Goal: Information Seeking & Learning: Learn about a topic

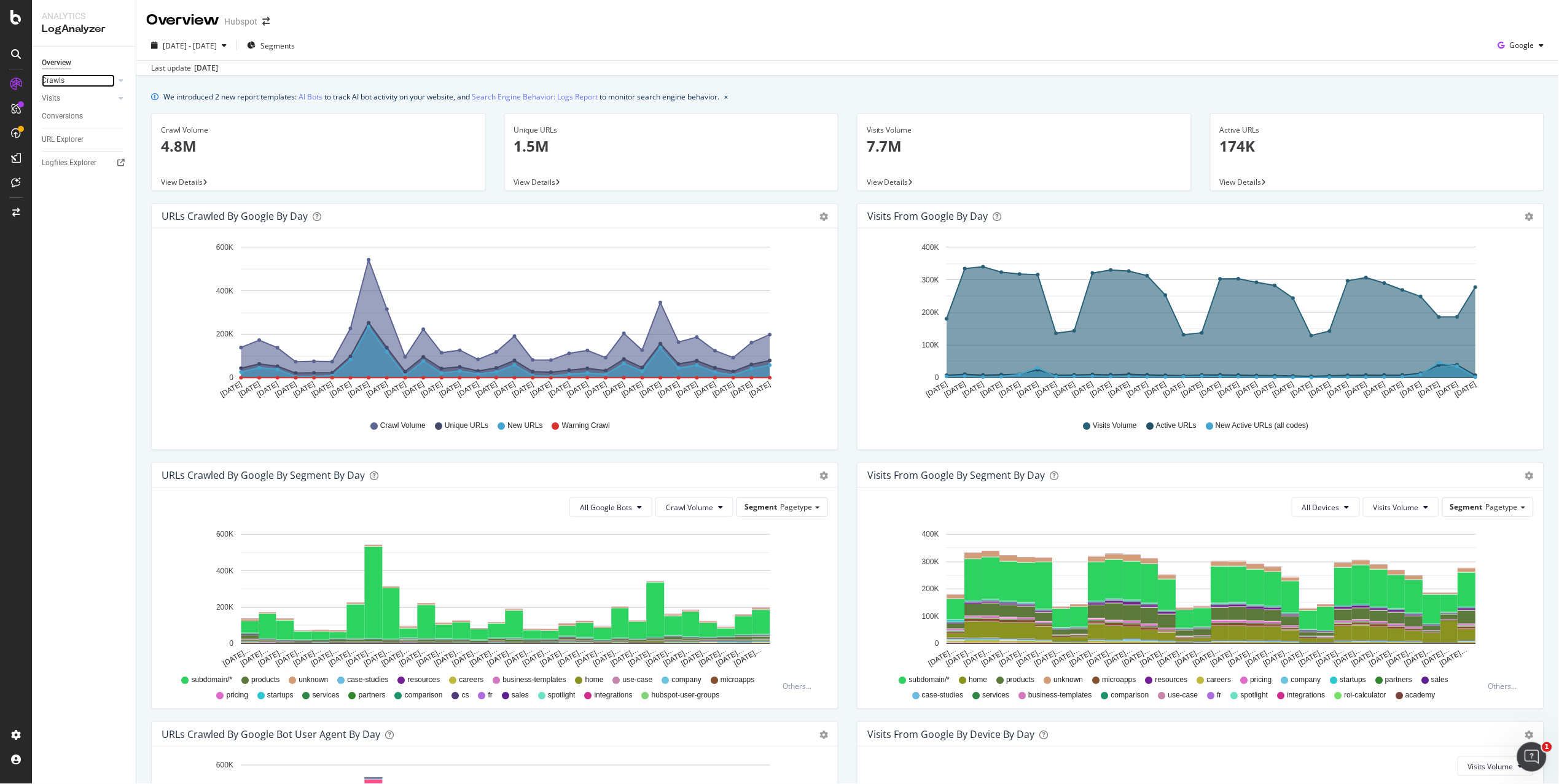
click at [81, 79] on link "Crawls" at bounding box center [78, 81] width 73 height 13
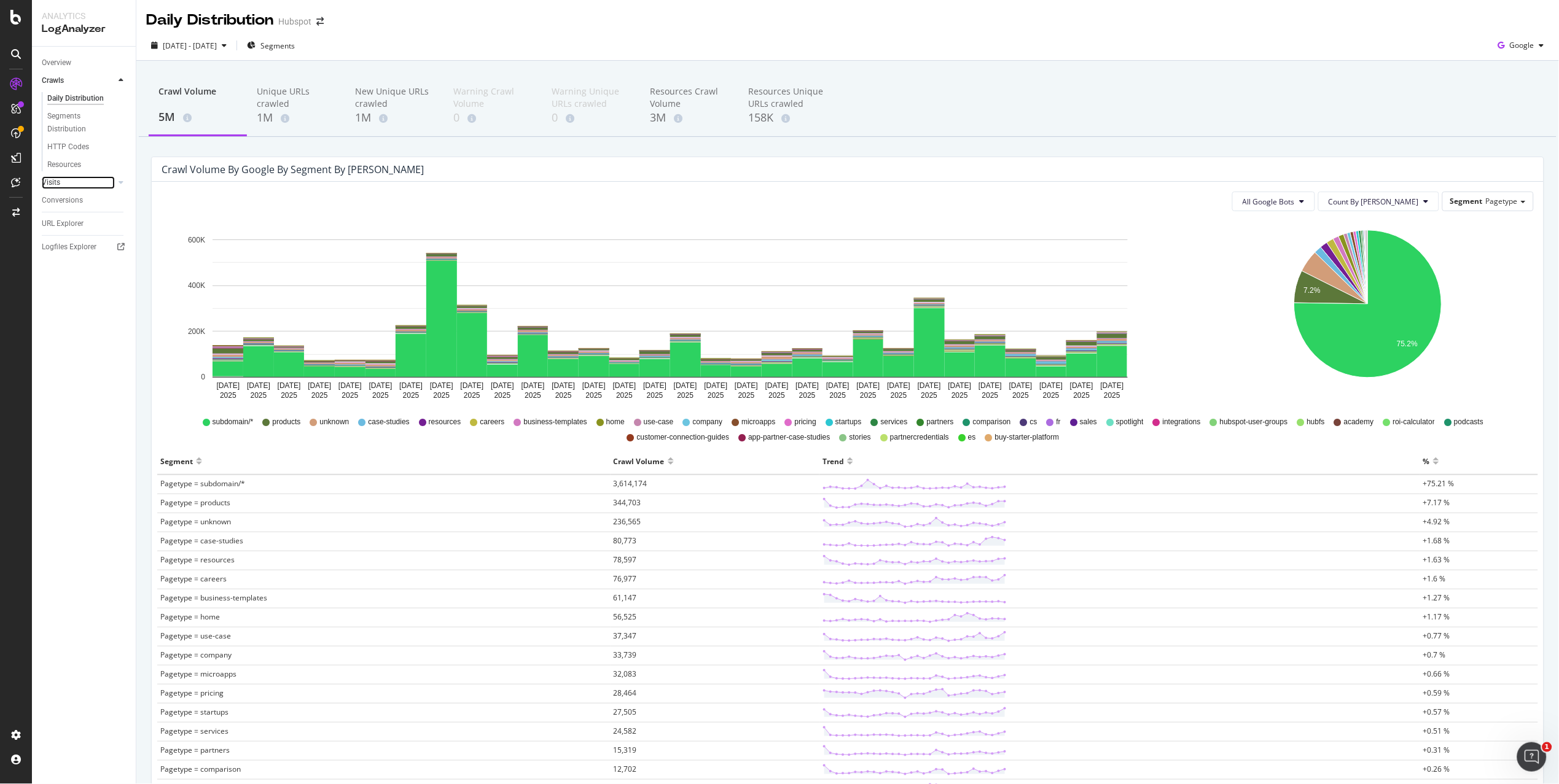
click at [86, 184] on link "Visits" at bounding box center [78, 183] width 73 height 13
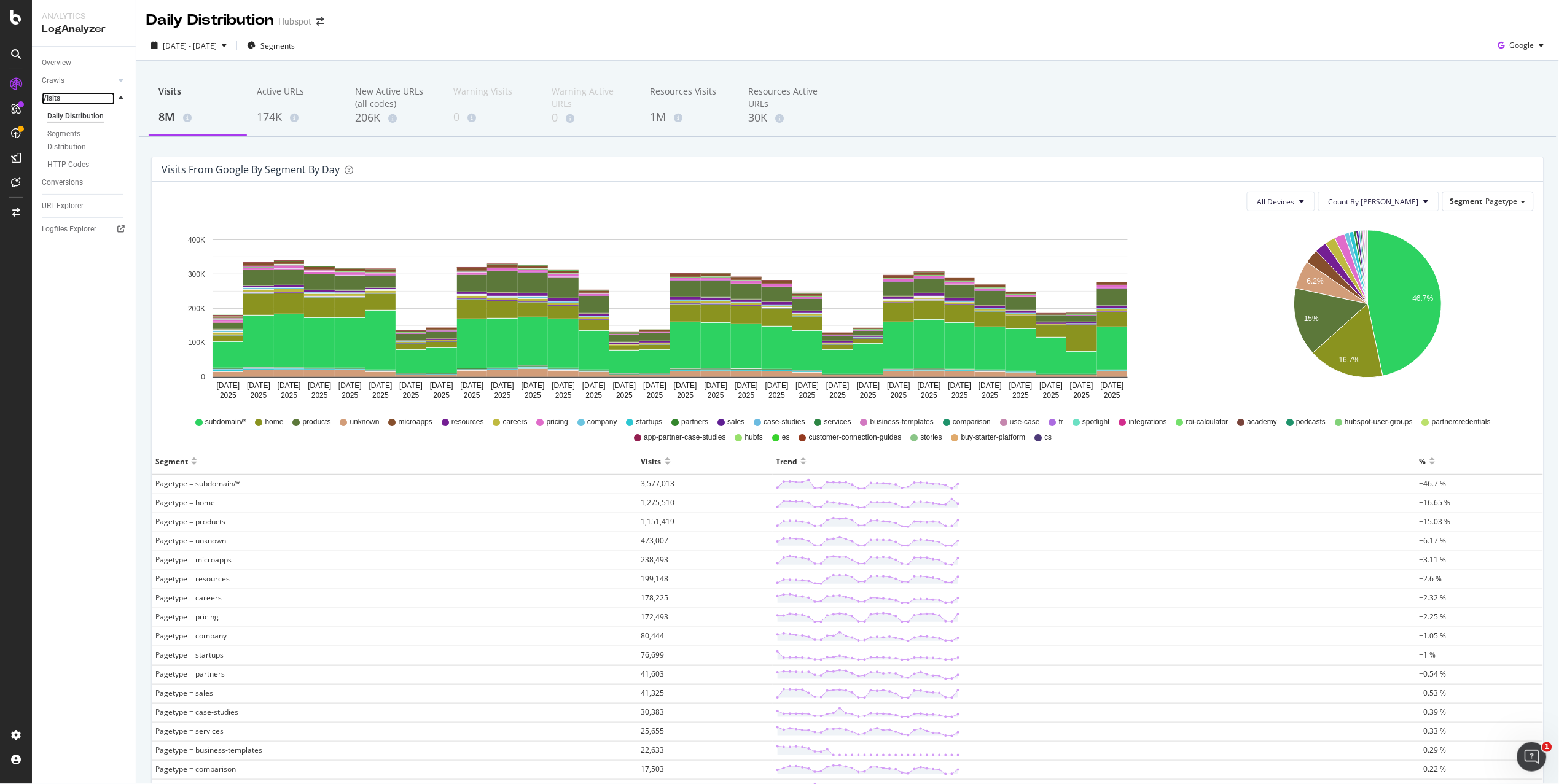
click at [64, 92] on link "Visits" at bounding box center [78, 98] width 73 height 13
